Goal: Task Accomplishment & Management: Manage account settings

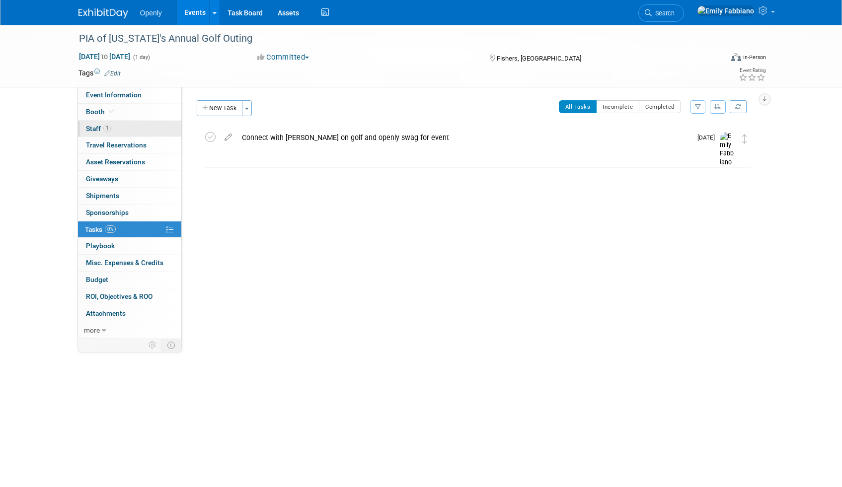
click at [96, 130] on span "Staff 1" at bounding box center [98, 129] width 25 height 8
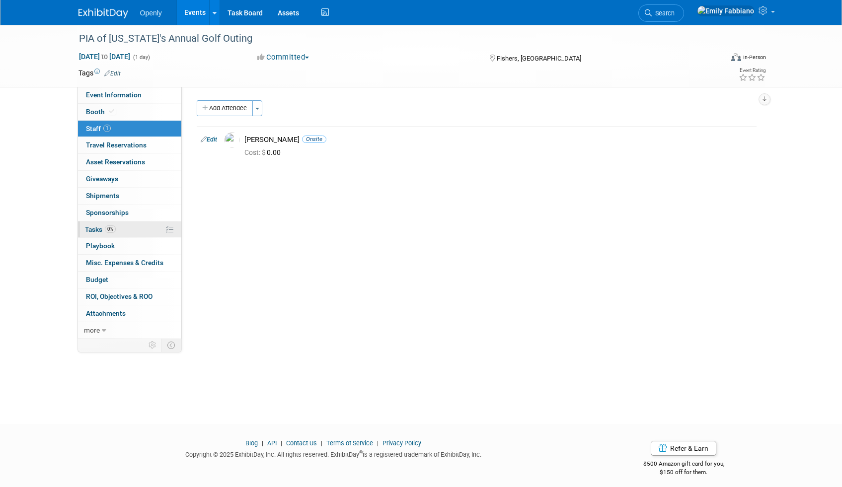
click at [120, 225] on link "0% Tasks 0%" at bounding box center [129, 229] width 103 height 16
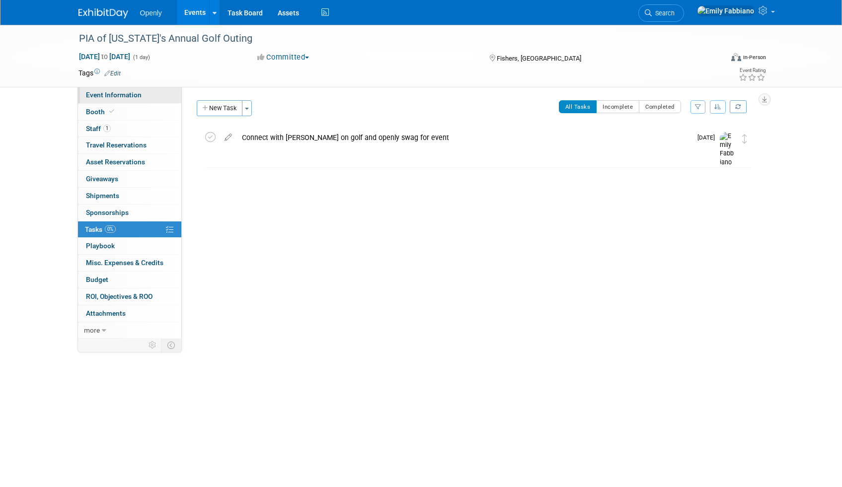
click at [132, 91] on span "Event Information" at bounding box center [114, 95] width 56 height 8
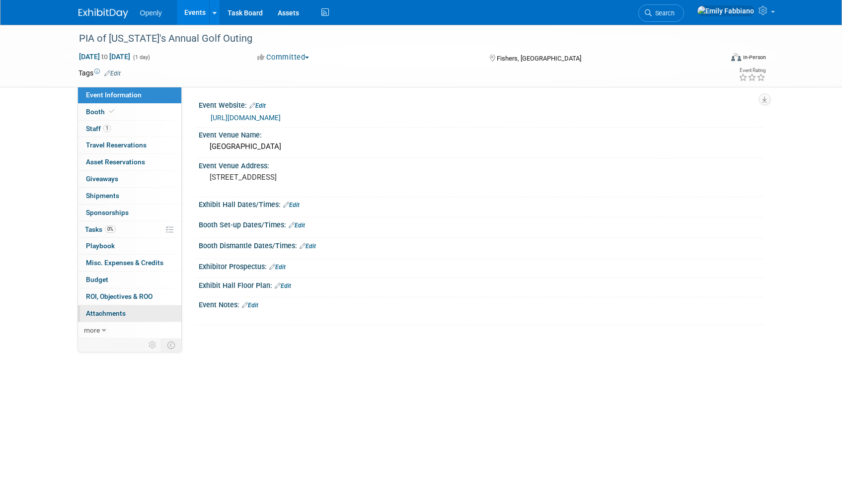
drag, startPoint x: 236, startPoint y: 303, endPoint x: 180, endPoint y: 305, distance: 55.6
click at [180, 305] on div "Event Information Event Info Booth Booth 1 Staff 1 Staff 0 Travel Reservations …" at bounding box center [421, 182] width 700 height 314
click at [208, 309] on div "X" at bounding box center [480, 311] width 553 height 5
click at [135, 180] on link "0 Giveaways 0" at bounding box center [129, 179] width 103 height 16
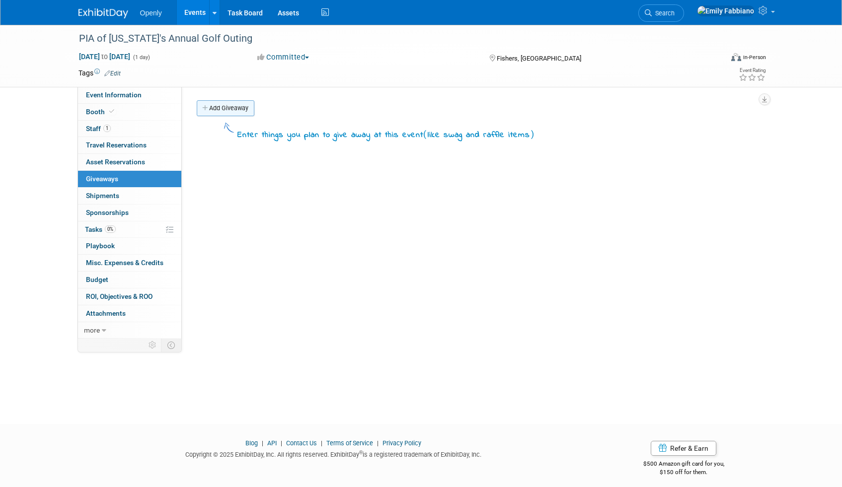
click at [237, 103] on link "Add Giveaway" at bounding box center [226, 108] width 58 height 16
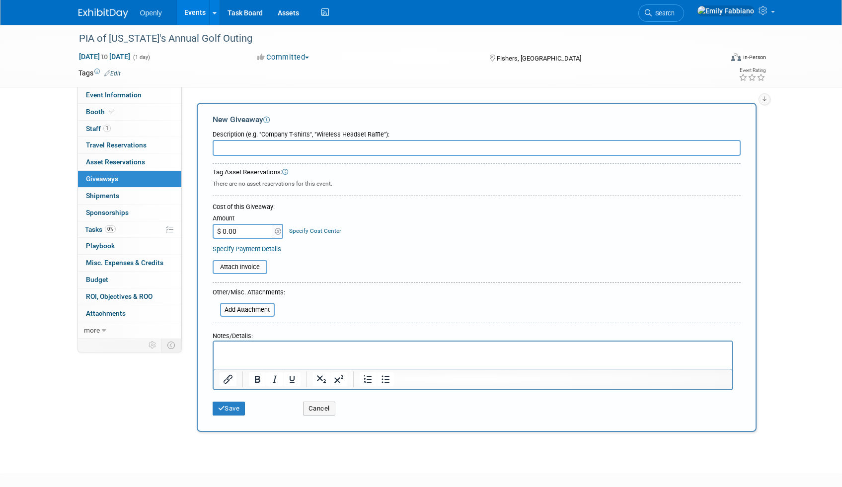
click at [279, 351] on p "Rich Text Area. Press ALT-0 for help." at bounding box center [472, 351] width 507 height 10
click at [324, 407] on button "Cancel" at bounding box center [319, 409] width 32 height 14
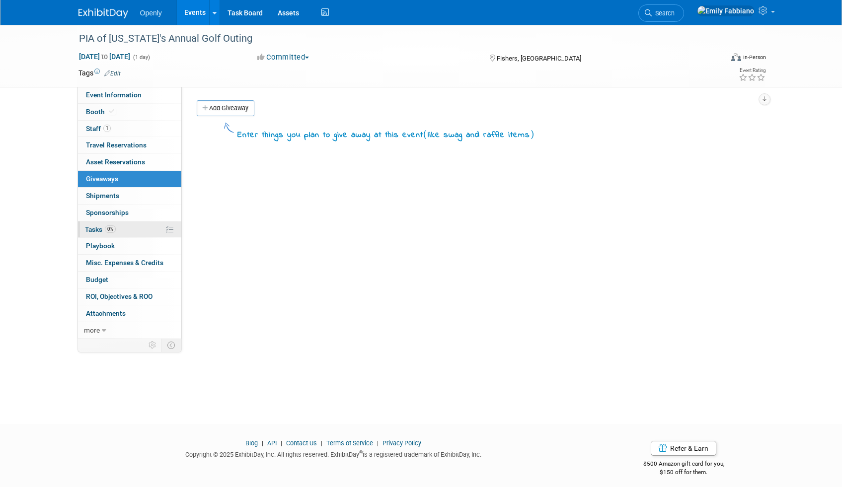
click at [141, 232] on link "0% Tasks 0%" at bounding box center [129, 229] width 103 height 16
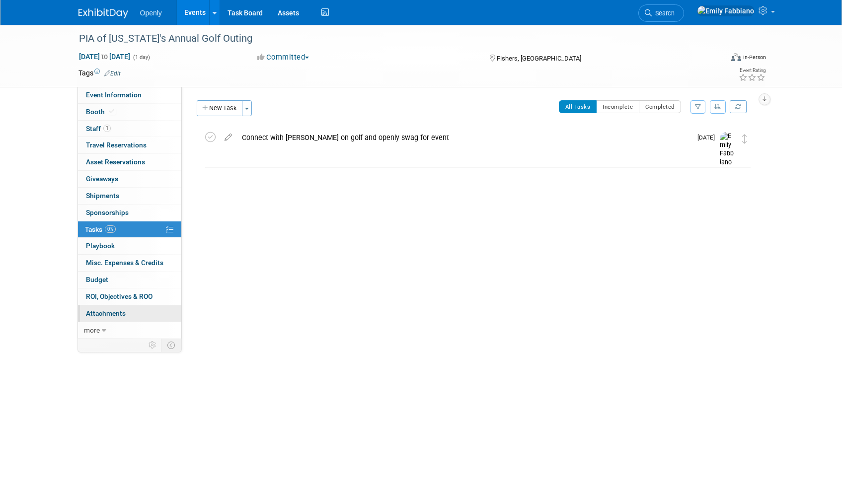
click at [111, 312] on span "Attachments 0" at bounding box center [106, 313] width 40 height 8
